Goal: Book appointment/travel/reservation

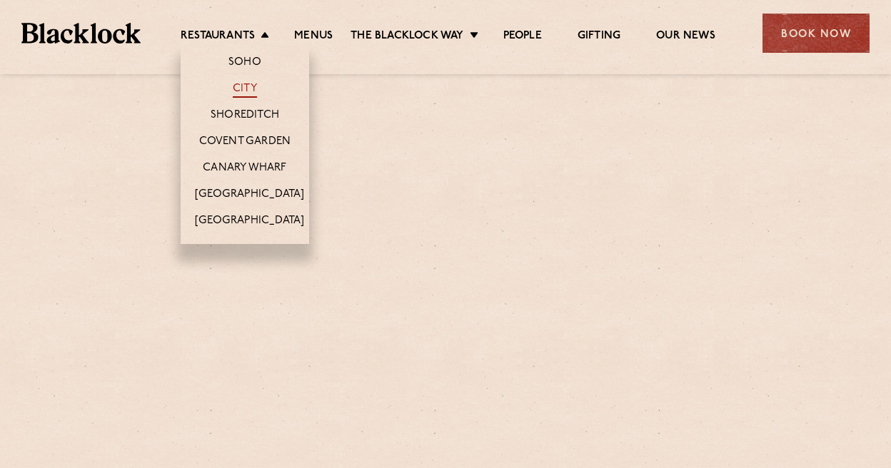
click at [246, 87] on link "City" at bounding box center [245, 90] width 24 height 16
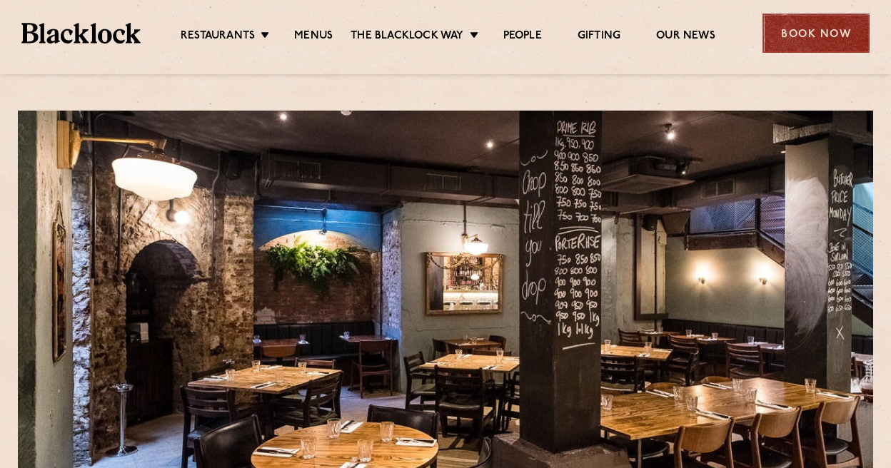
click at [800, 39] on div "Book Now" at bounding box center [815, 33] width 107 height 39
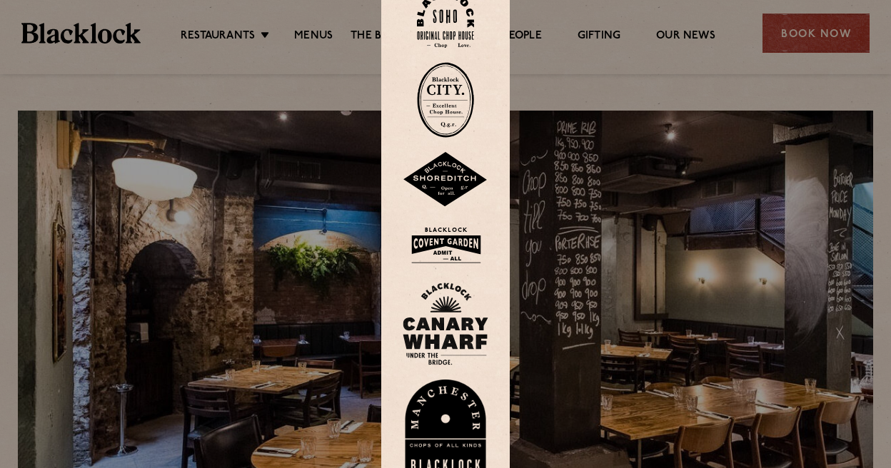
click at [456, 106] on img at bounding box center [445, 100] width 57 height 76
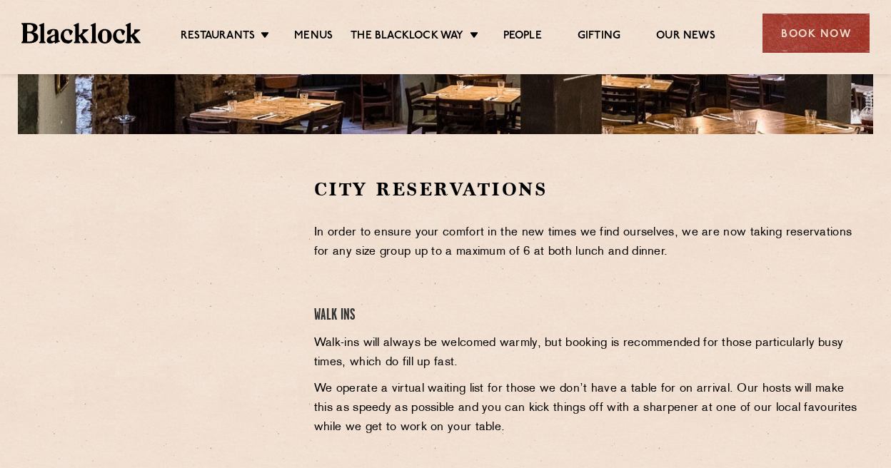
scroll to position [428, 0]
